Goal: Information Seeking & Learning: Learn about a topic

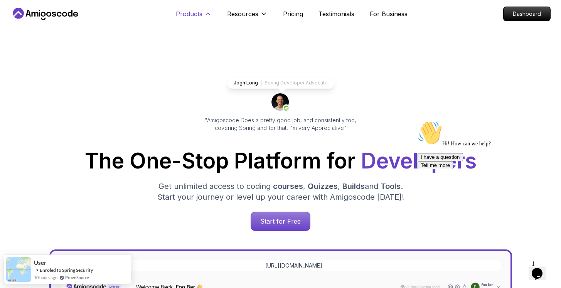
click at [177, 16] on p "Products" at bounding box center [189, 13] width 27 height 9
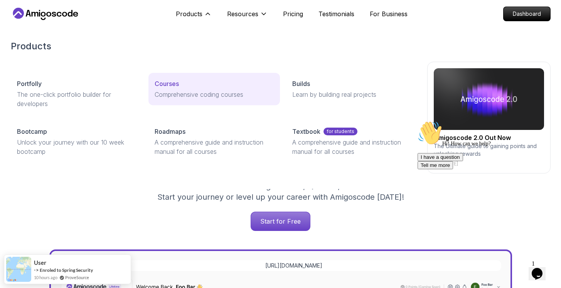
click at [183, 98] on p "Comprehensive coding courses" at bounding box center [214, 94] width 119 height 9
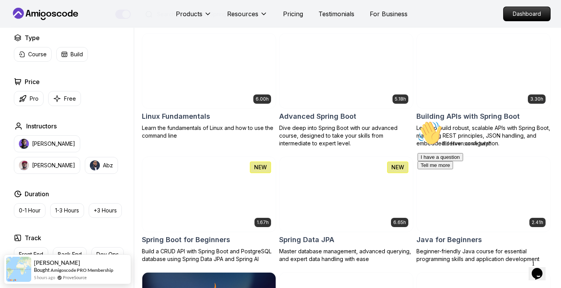
scroll to position [175, 0]
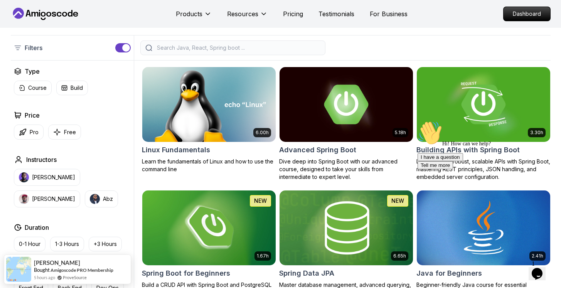
click at [373, 227] on img at bounding box center [346, 228] width 140 height 78
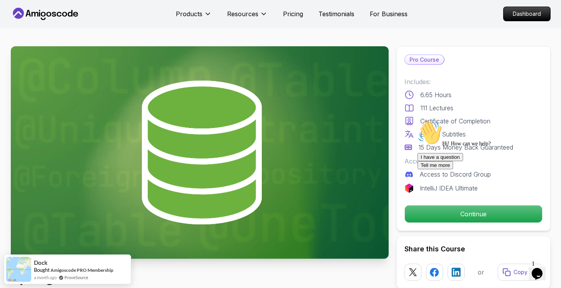
click at [450, 169] on div "Hi! How can we help? I have a question Tell me more" at bounding box center [487, 145] width 139 height 49
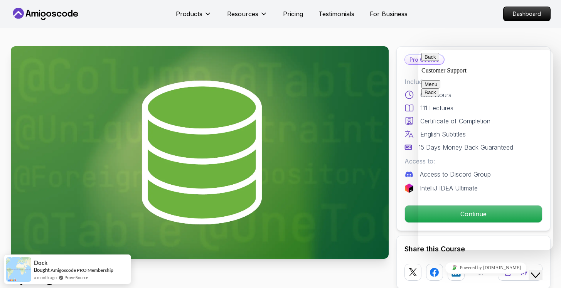
click at [540, 271] on icon "Close Chat This icon closes the chat window." at bounding box center [535, 275] width 9 height 9
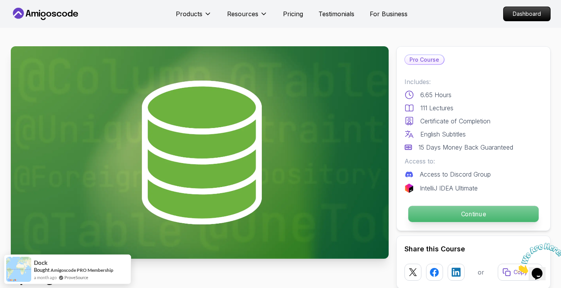
click at [473, 219] on p "Continue" at bounding box center [473, 214] width 130 height 16
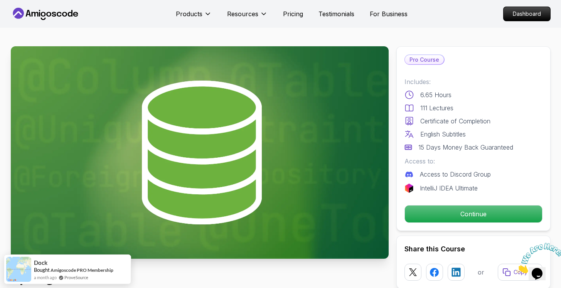
click at [516, 268] on icon "Close" at bounding box center [516, 271] width 0 height 7
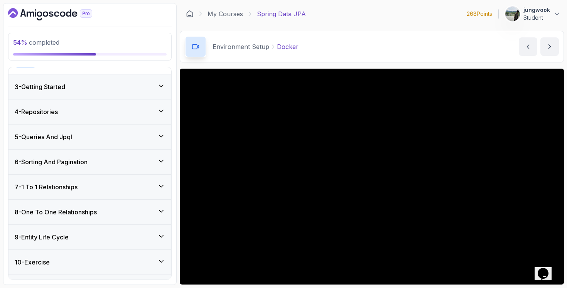
click at [114, 158] on div "6 - Sorting And Pagination" at bounding box center [90, 161] width 150 height 9
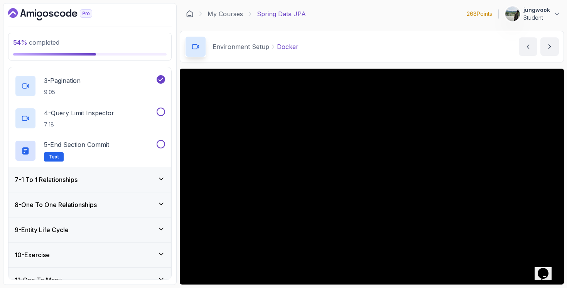
scroll to position [295, 0]
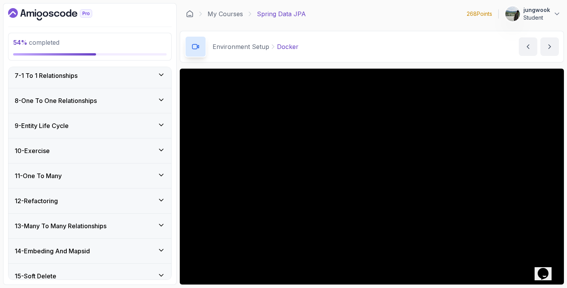
click at [76, 217] on div "13 - Many To Many Relationships" at bounding box center [89, 226] width 163 height 25
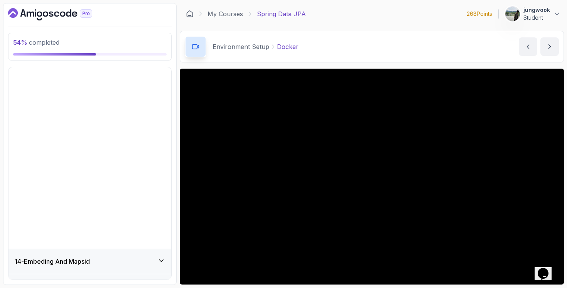
scroll to position [414, 0]
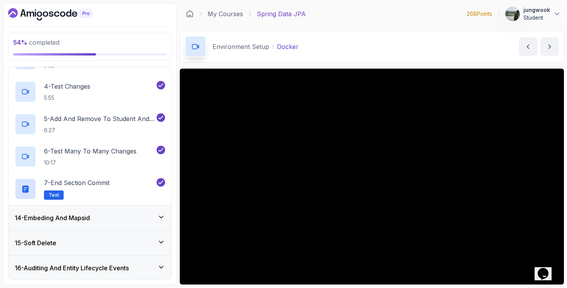
click at [95, 212] on div "14 - Embeding And Mapsid" at bounding box center [89, 217] width 163 height 25
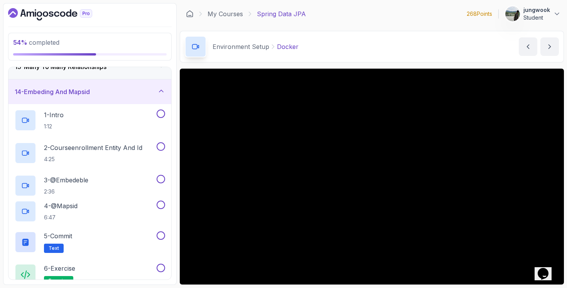
scroll to position [315, 0]
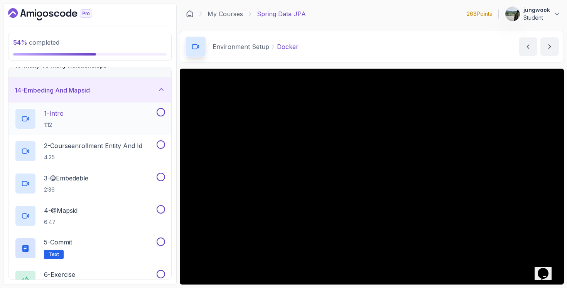
click at [119, 121] on div "1 - Intro 1:12" at bounding box center [85, 119] width 140 height 22
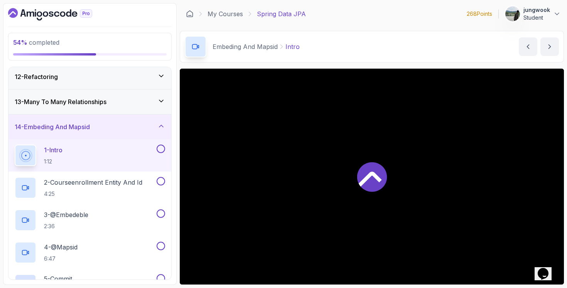
scroll to position [249, 0]
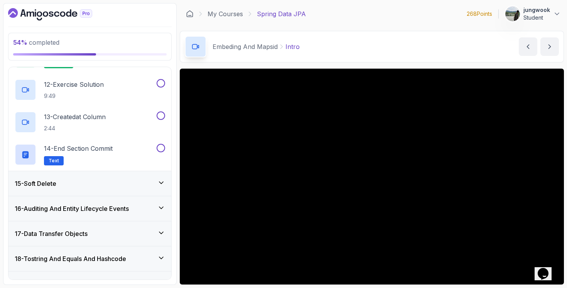
click at [129, 196] on div "16 - Auditing And Entity Lifecycle Events" at bounding box center [89, 208] width 163 height 25
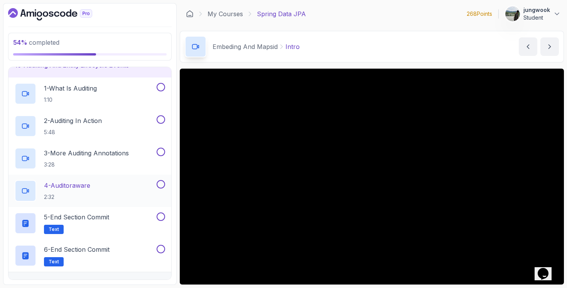
scroll to position [325, 0]
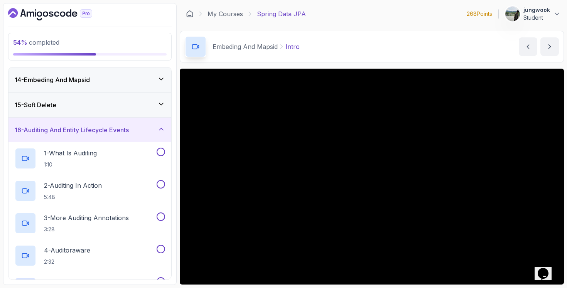
click at [110, 103] on div "15 - Soft Delete" at bounding box center [90, 104] width 150 height 9
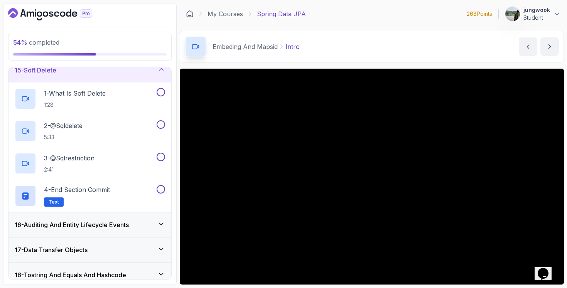
click at [98, 221] on h3 "16 - Auditing And Entity Lifecycle Events" at bounding box center [72, 224] width 114 height 9
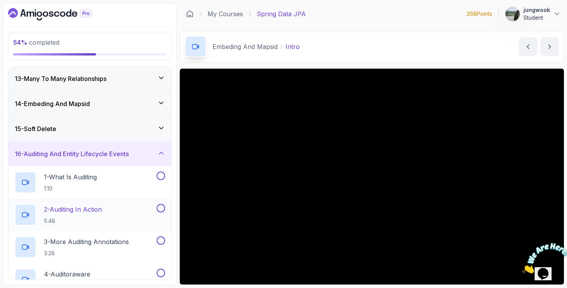
scroll to position [279, 0]
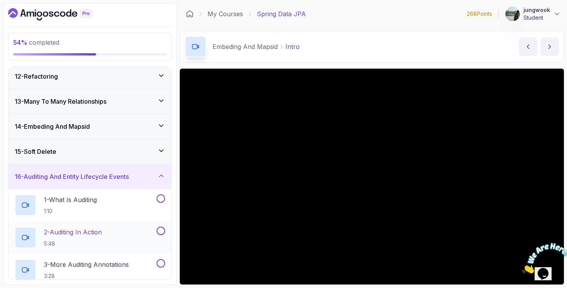
click at [139, 152] on div "15 - Soft Delete" at bounding box center [90, 151] width 150 height 9
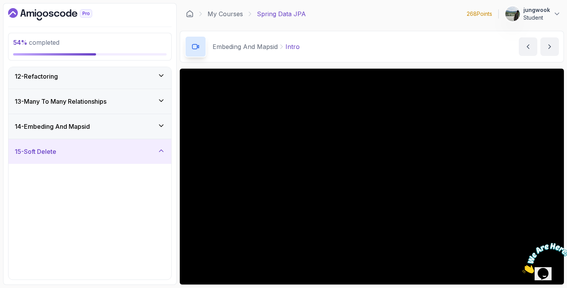
click at [151, 127] on div "14 - Embeding And Mapsid" at bounding box center [90, 126] width 150 height 9
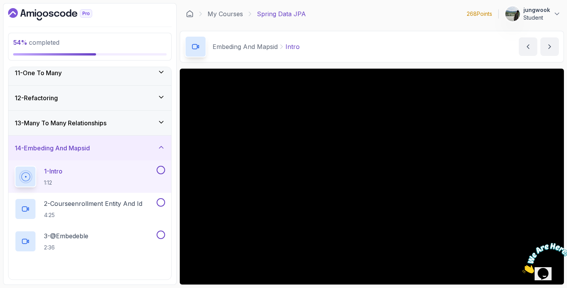
scroll to position [164, 0]
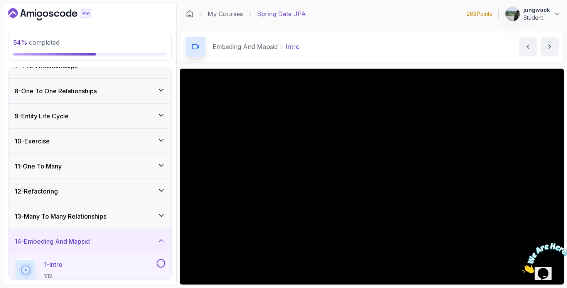
click at [123, 205] on div "13 - Many To Many Relationships" at bounding box center [89, 216] width 163 height 25
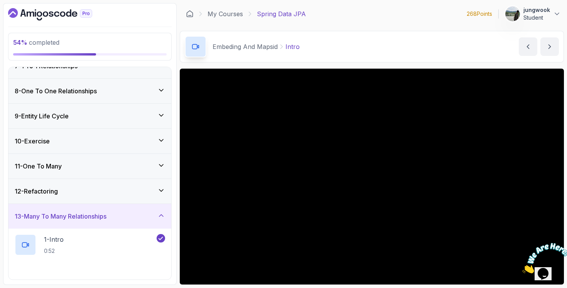
click at [130, 196] on div "12 - Refactoring" at bounding box center [89, 191] width 163 height 25
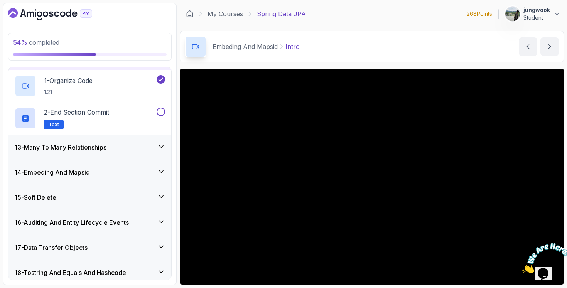
scroll to position [332, 0]
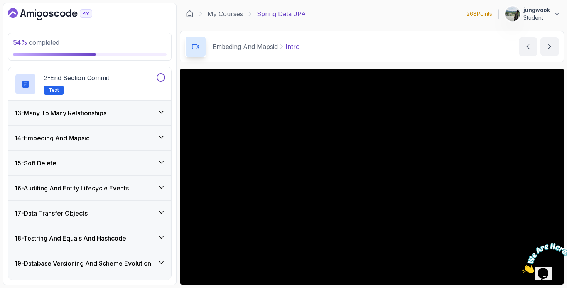
click at [146, 111] on div "13 - Many To Many Relationships" at bounding box center [90, 112] width 150 height 9
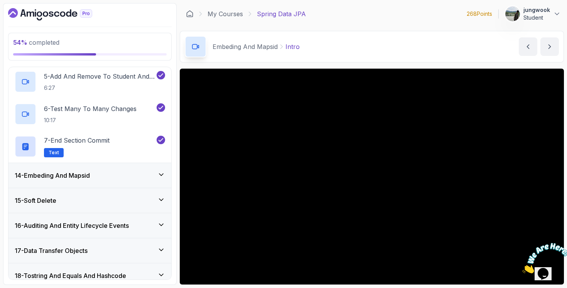
click at [138, 177] on div "14 - Embeding And Mapsid" at bounding box center [90, 175] width 150 height 9
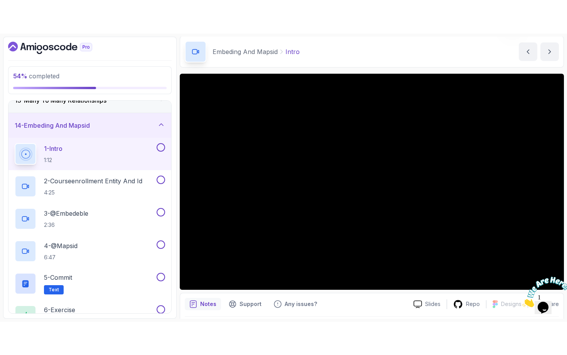
scroll to position [34, 0]
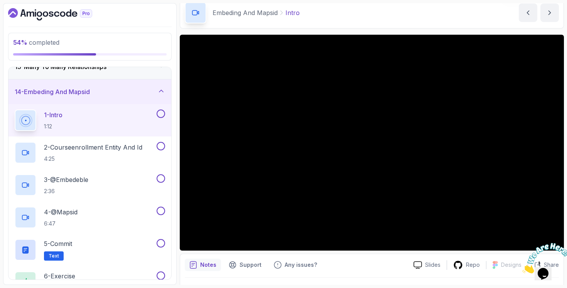
click at [522, 268] on icon "Close" at bounding box center [522, 271] width 0 height 7
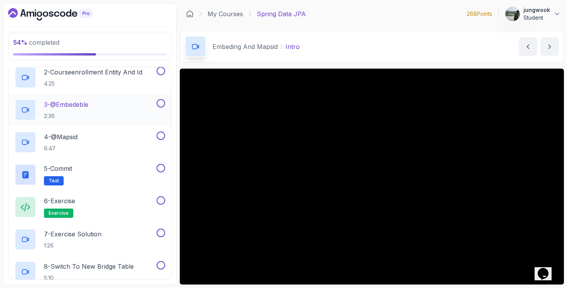
scroll to position [396, 0]
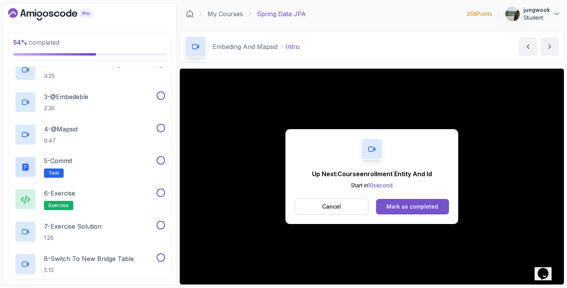
click at [396, 201] on button "Mark as completed" at bounding box center [412, 206] width 73 height 15
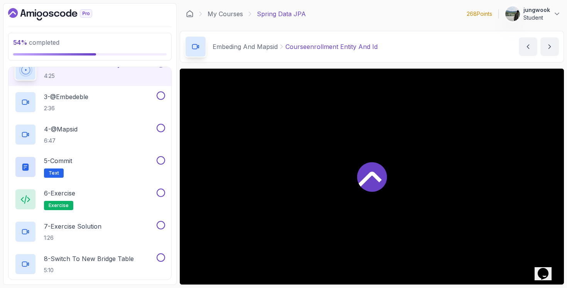
scroll to position [391, 0]
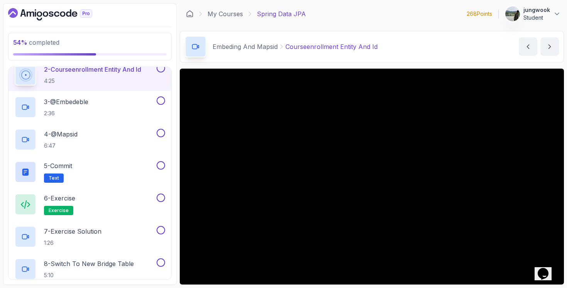
click at [549, 268] on div "Opens Chat This icon Opens the chat window." at bounding box center [543, 274] width 12 height 12
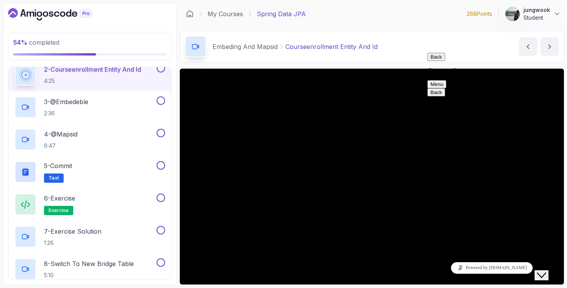
click at [546, 271] on div "Close Chat This icon closes the chat window." at bounding box center [541, 275] width 9 height 9
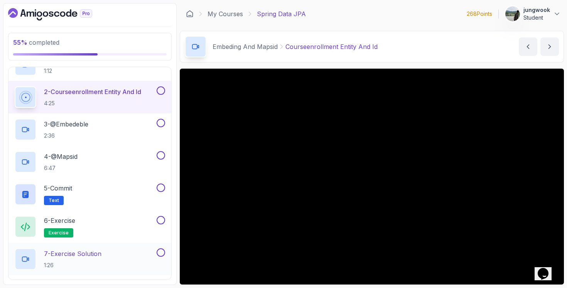
scroll to position [355, 0]
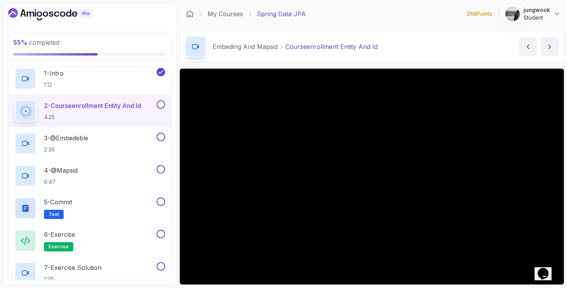
click at [433, 58] on div "Embeding And Mapsid Courseenrollment Entity And Id Courseenrollment Entity And …" at bounding box center [372, 47] width 384 height 32
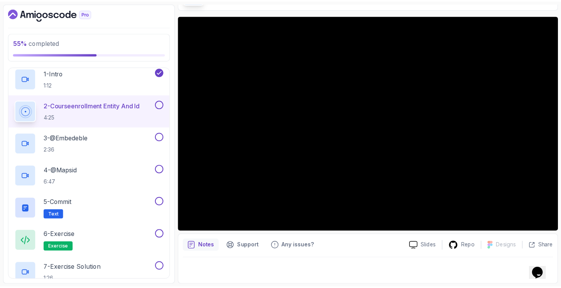
scroll to position [0, 0]
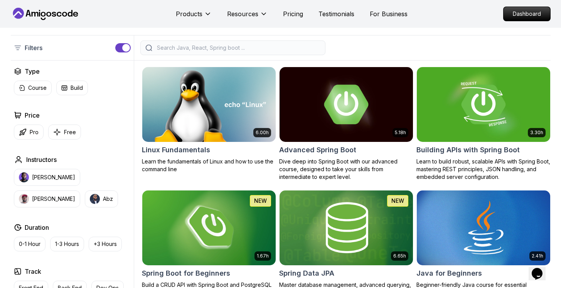
click at [163, 59] on div "Filters" at bounding box center [281, 47] width 540 height 25
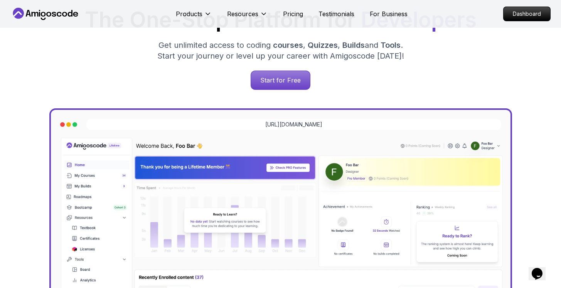
scroll to position [175, 0]
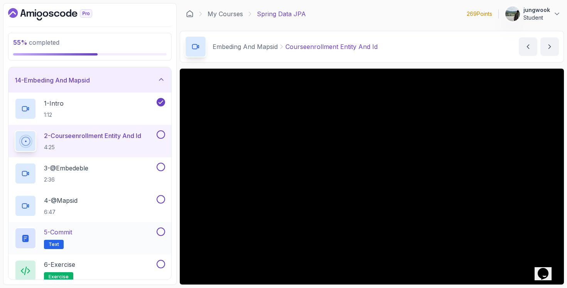
scroll to position [345, 0]
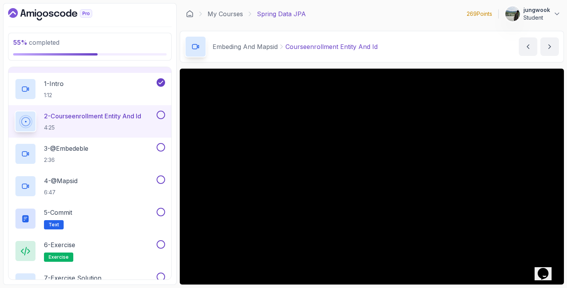
click at [158, 127] on button "2 - Courseenrollment Entity And Id 4:25" at bounding box center [90, 122] width 150 height 22
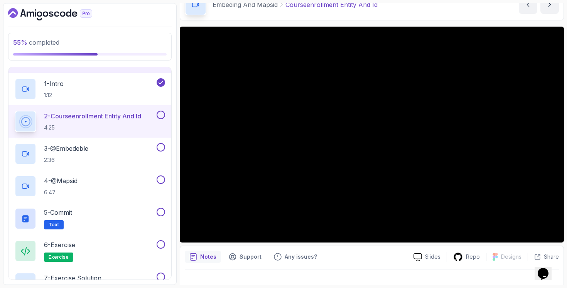
scroll to position [42, 0]
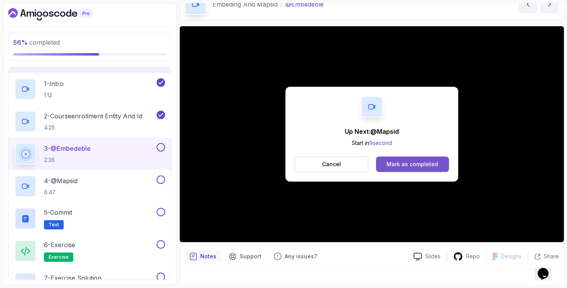
click at [399, 167] on div "Mark as completed" at bounding box center [412, 164] width 52 height 8
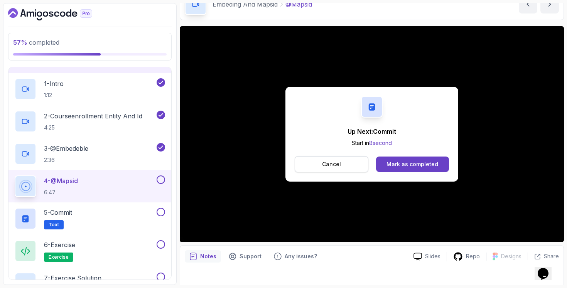
click at [355, 157] on button "Cancel" at bounding box center [332, 164] width 74 height 16
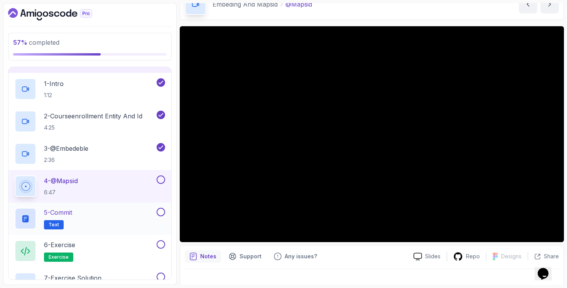
click at [131, 232] on div "5 - Commit Text" at bounding box center [89, 218] width 163 height 32
click at [163, 179] on button at bounding box center [161, 179] width 8 height 8
click at [127, 217] on div "5 - Commit Text" at bounding box center [85, 219] width 140 height 22
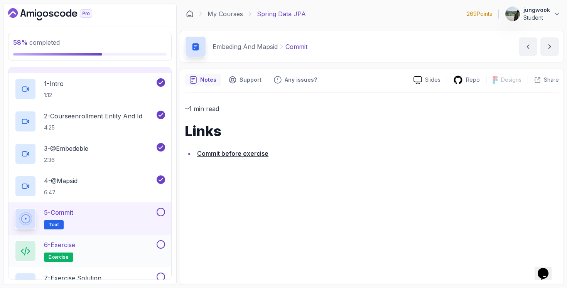
click at [116, 249] on div "6 - Exercise exercise" at bounding box center [85, 251] width 140 height 22
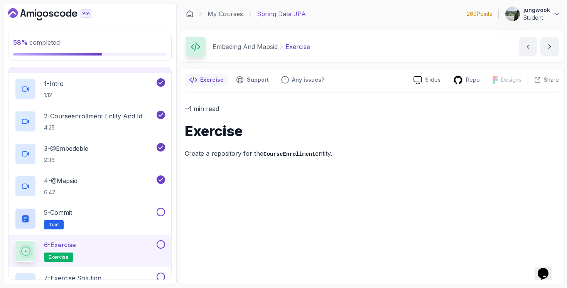
drag, startPoint x: 189, startPoint y: 101, endPoint x: 193, endPoint y: 111, distance: 10.4
click at [189, 101] on div "~1 min read Exercise Create a repository for the CourseEnrollment entity." at bounding box center [372, 186] width 374 height 187
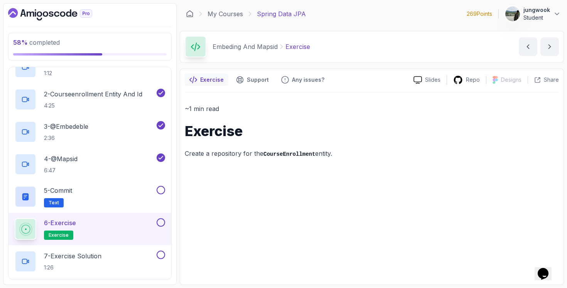
scroll to position [413, 0]
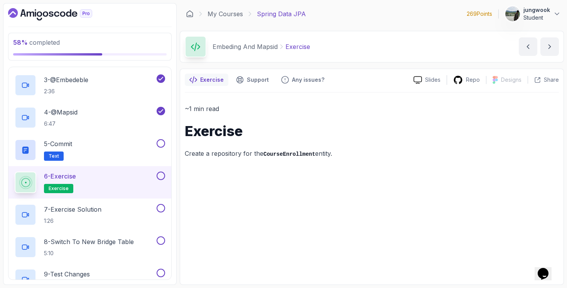
drag, startPoint x: 126, startPoint y: 216, endPoint x: 234, endPoint y: 193, distance: 110.7
click at [234, 193] on div "58 % completed 1 - Intro 2 - Environment Setup 3 - Getting Started 4 - Reposito…" at bounding box center [283, 144] width 561 height 282
drag, startPoint x: 254, startPoint y: 144, endPoint x: 271, endPoint y: 163, distance: 25.4
click at [271, 163] on div "~1 min read Exercise Create a repository for the CourseEnrollment entity." at bounding box center [372, 186] width 374 height 187
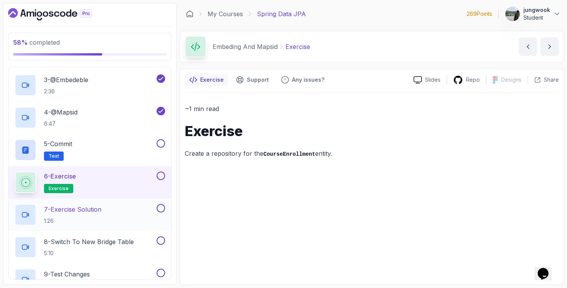
click at [129, 220] on div "7 - Exercise Solution 1:26" at bounding box center [85, 215] width 140 height 22
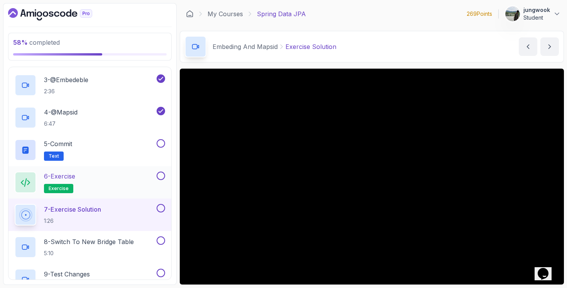
click at [158, 179] on button at bounding box center [161, 176] width 8 height 8
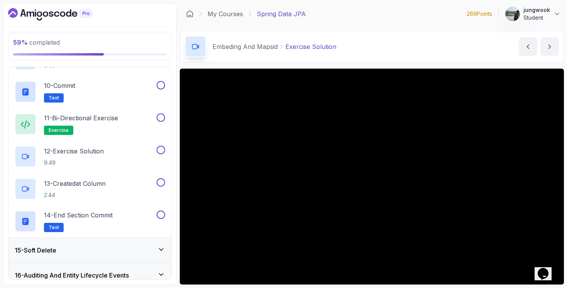
scroll to position [767, 0]
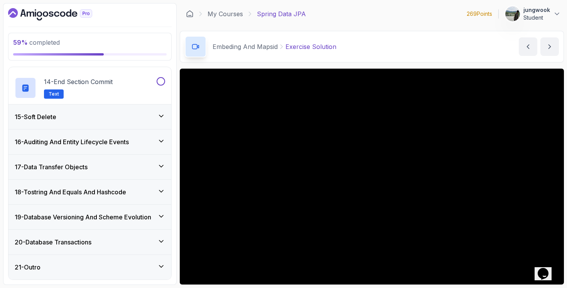
click at [143, 121] on div "15 - Soft Delete" at bounding box center [90, 116] width 150 height 9
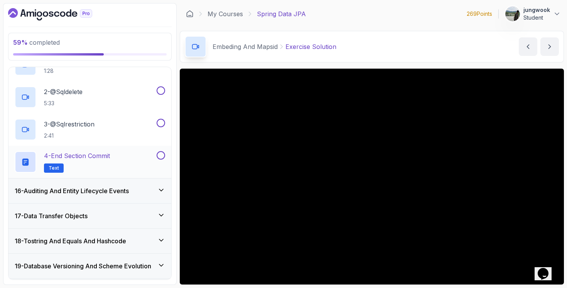
scroll to position [369, 0]
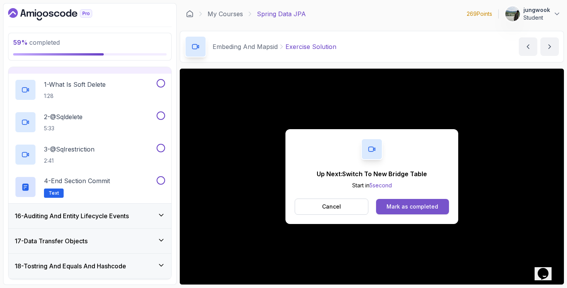
click at [396, 207] on div "Mark as completed" at bounding box center [412, 207] width 52 height 8
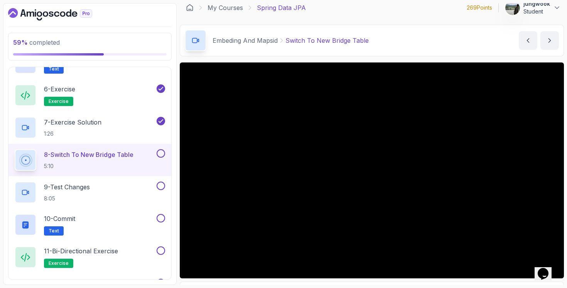
scroll to position [7, 0]
